Goal: Transaction & Acquisition: Subscribe to service/newsletter

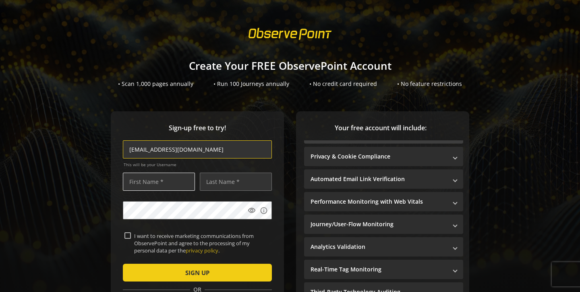
type input "[EMAIL_ADDRESS][DOMAIN_NAME]"
type input "[PERSON_NAME]"
click at [265, 240] on label "I want to receive marketing communications from ObservePoint and agree to the p…" at bounding box center [200, 243] width 139 height 22
click at [131, 239] on input "I want to receive marketing communications from ObservePoint and agree to the p…" at bounding box center [128, 235] width 6 height 6
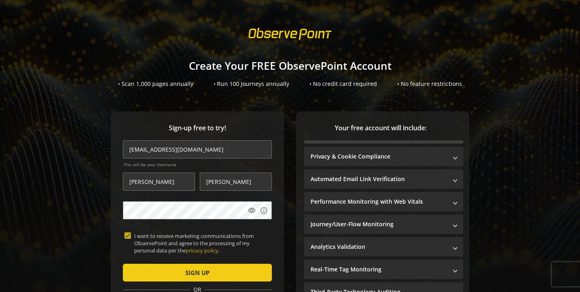
checkbox input "true"
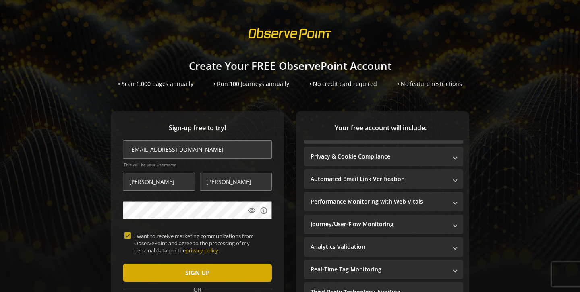
click at [196, 272] on span "SIGN UP" at bounding box center [197, 272] width 24 height 15
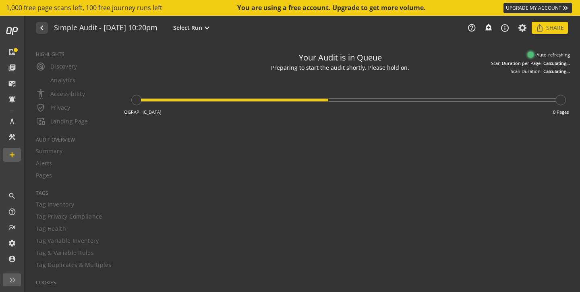
type textarea "Notes can include: -a description of what this audit is validating -changes in …"
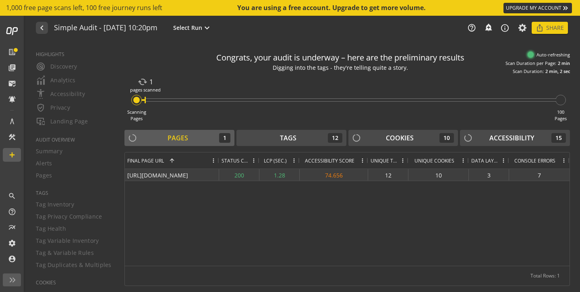
click at [206, 174] on div "[URL][DOMAIN_NAME]" at bounding box center [172, 175] width 94 height 12
click at [540, 172] on div "7" at bounding box center [539, 175] width 60 height 12
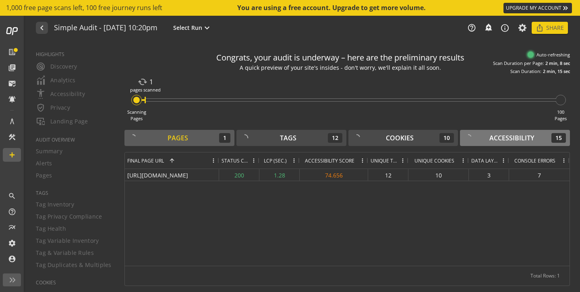
click at [496, 139] on div "Accessibility" at bounding box center [512, 137] width 45 height 9
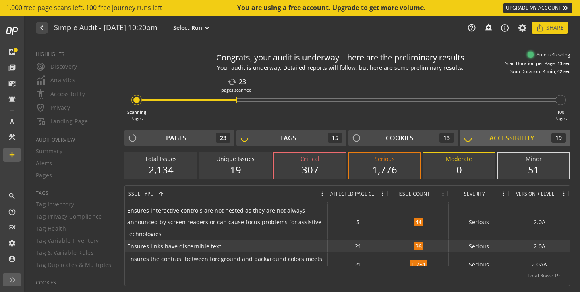
scroll to position [256, 0]
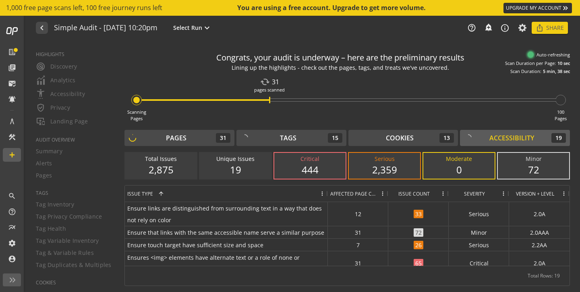
click at [504, 190] on span at bounding box center [503, 193] width 6 height 6
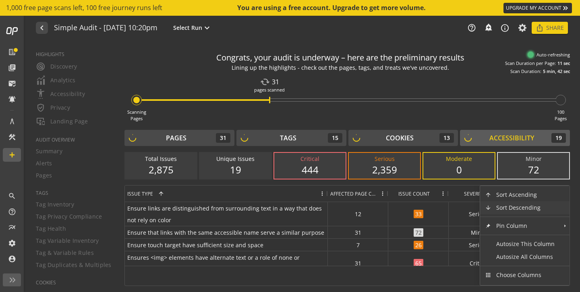
click at [489, 208] on span "Column Menu" at bounding box center [488, 207] width 6 height 6
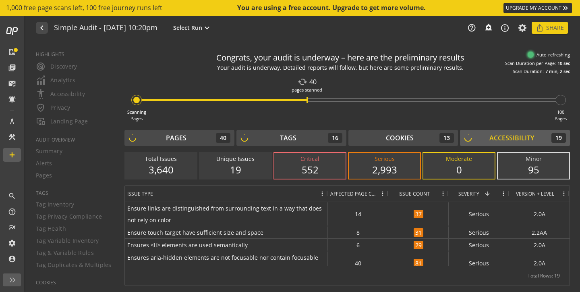
drag, startPoint x: 212, startPoint y: 156, endPoint x: 205, endPoint y: 115, distance: 41.3
click at [205, 116] on div "Congrats, your audit is underway – here are the preliminary results Your audit …" at bounding box center [348, 167] width 446 height 238
